Goal: Check status: Check status

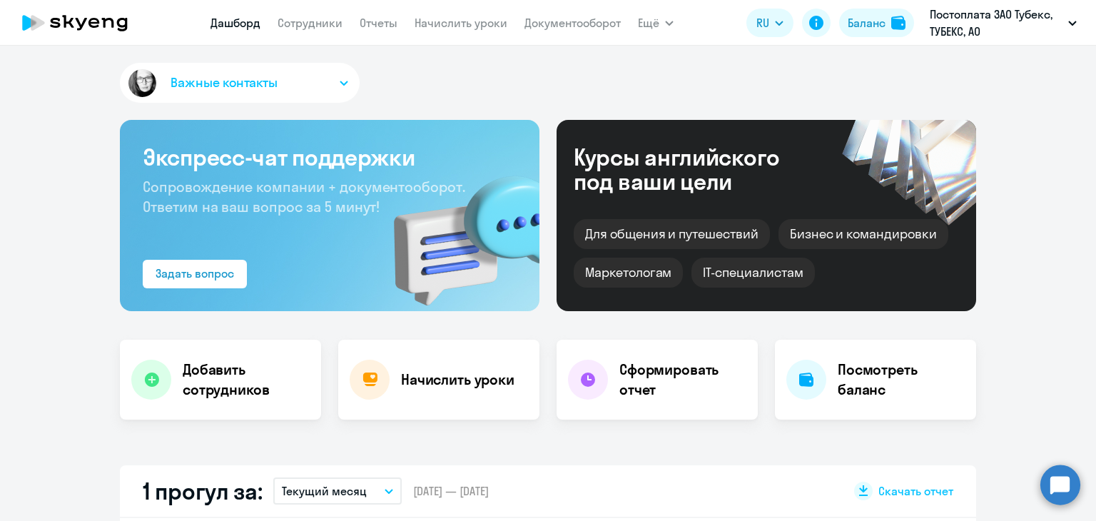
select select "30"
drag, startPoint x: 0, startPoint y: 0, endPoint x: 297, endPoint y: 21, distance: 297.6
click at [297, 21] on link "Сотрудники" at bounding box center [310, 23] width 65 height 14
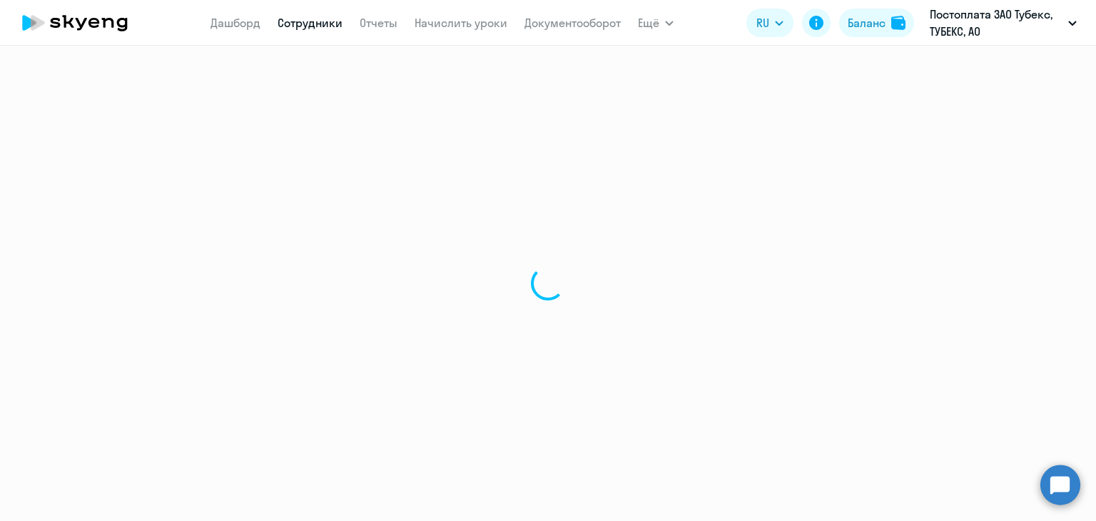
select select "30"
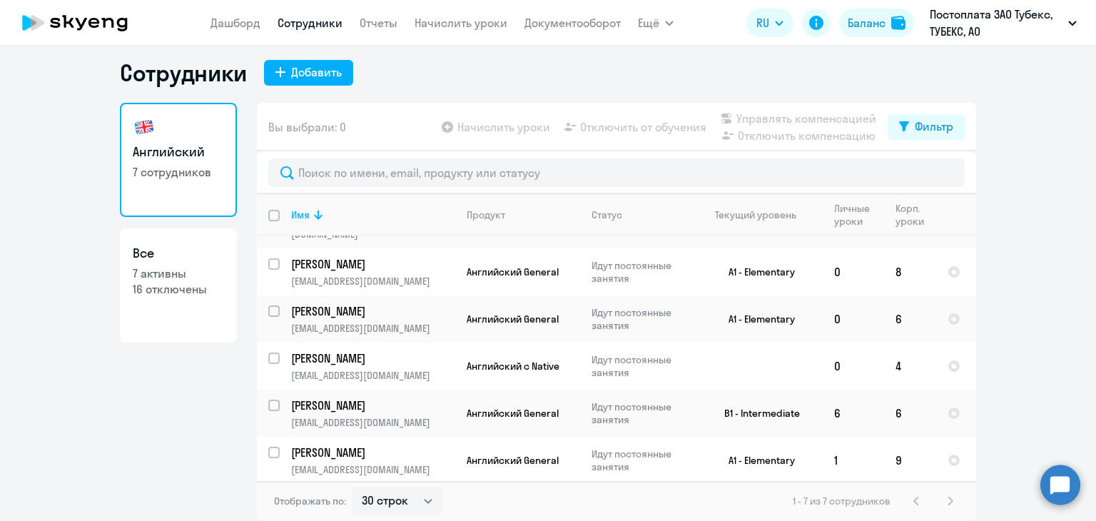
scroll to position [100, 0]
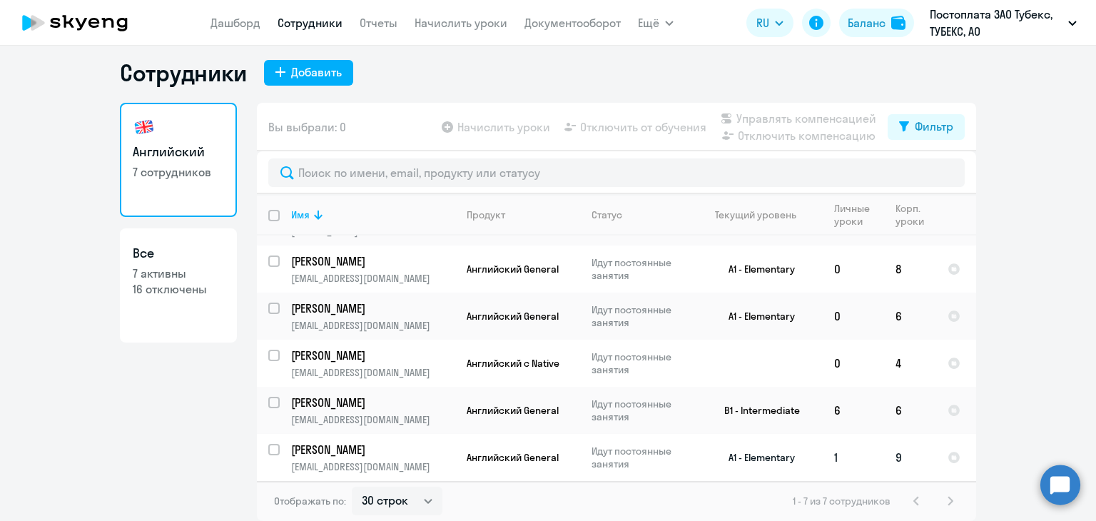
click at [360, 443] on p "[PERSON_NAME]" at bounding box center [371, 450] width 161 height 16
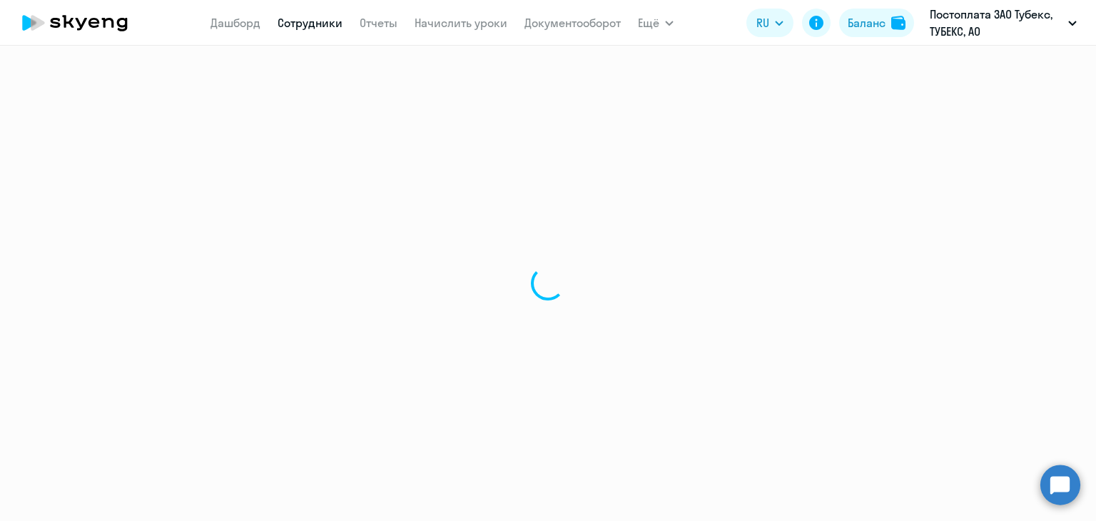
select select "english"
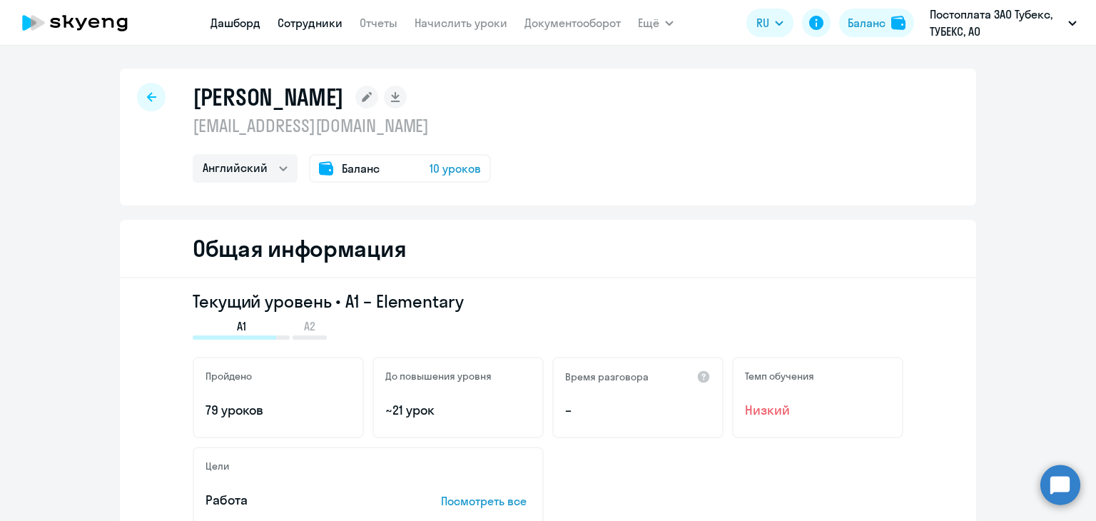
click at [227, 24] on link "Дашборд" at bounding box center [235, 23] width 50 height 14
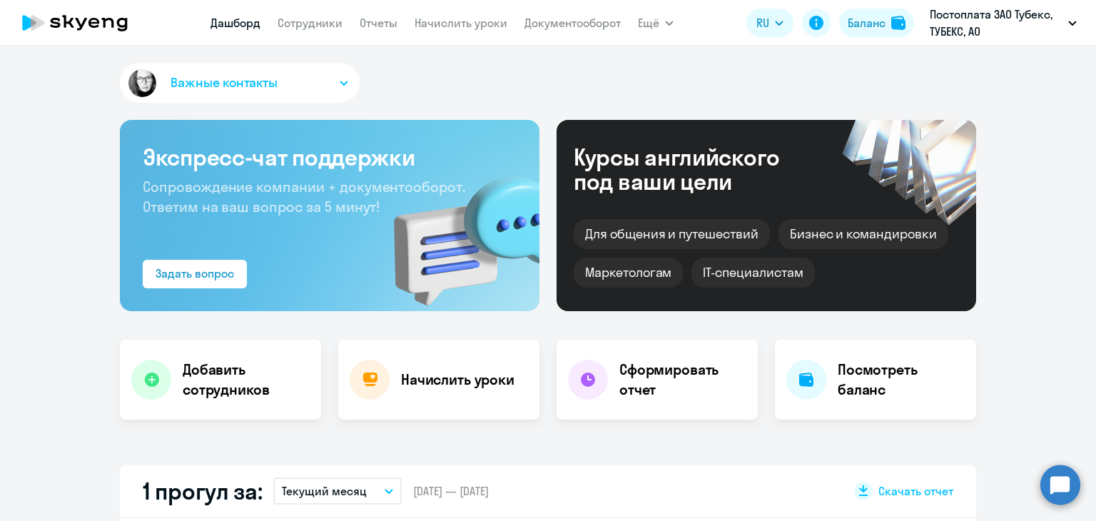
select select "30"
